Goal: Find specific page/section: Find specific page/section

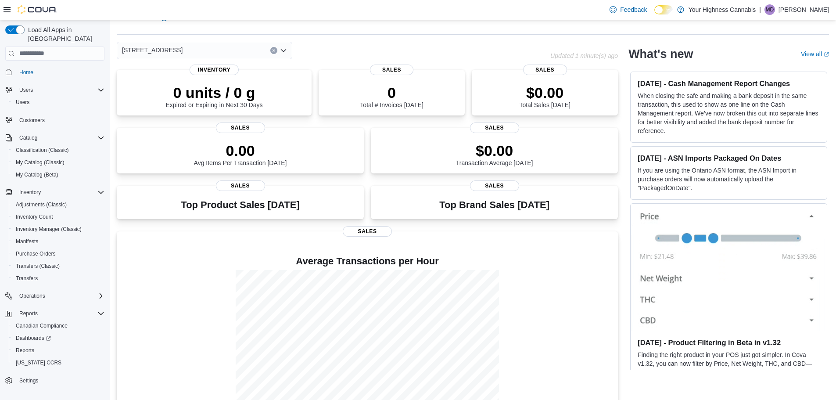
scroll to position [39, 0]
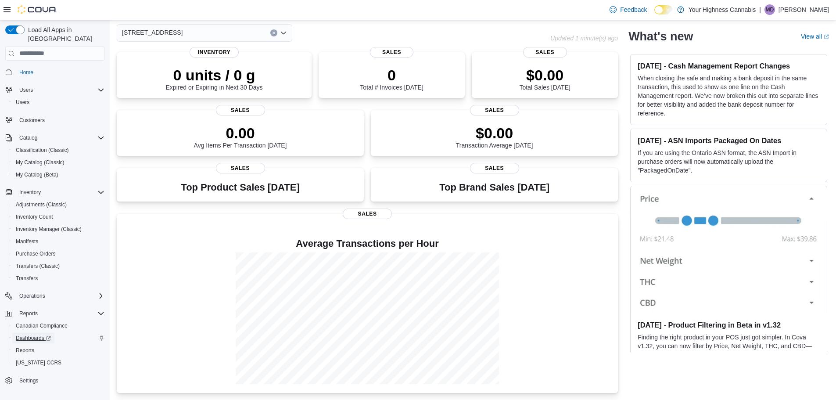
click at [40, 334] on span "Dashboards" at bounding box center [33, 337] width 35 height 7
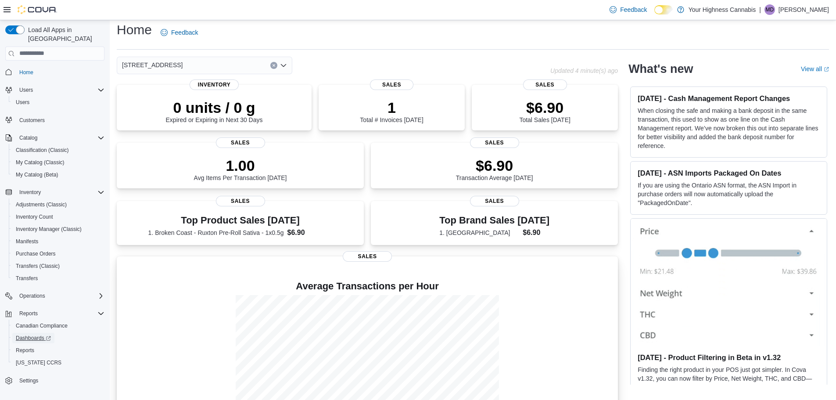
scroll to position [0, 0]
